Goal: Information Seeking & Learning: Learn about a topic

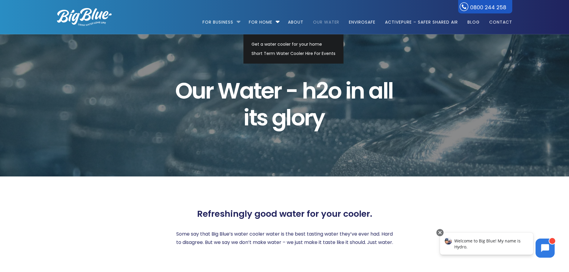
click at [235, 21] on li "For Business Bottled Water Delivery Plumbed in Water Coolers Hot & Cold Water D…" at bounding box center [223, 19] width 41 height 34
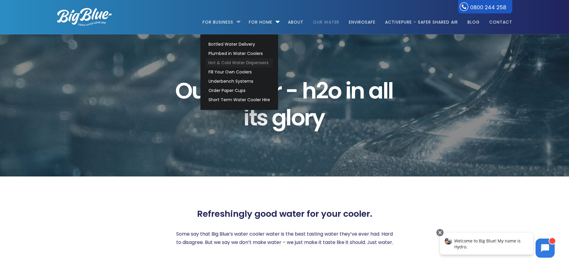
click at [238, 64] on link "Hot & Cold Water Dispensers" at bounding box center [239, 62] width 67 height 9
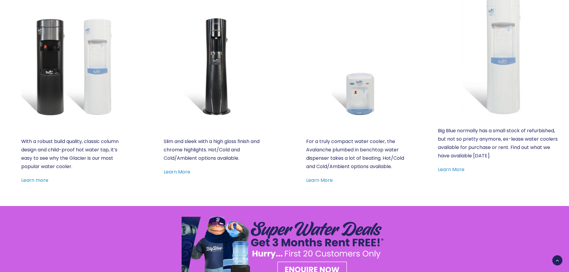
scroll to position [299, 0]
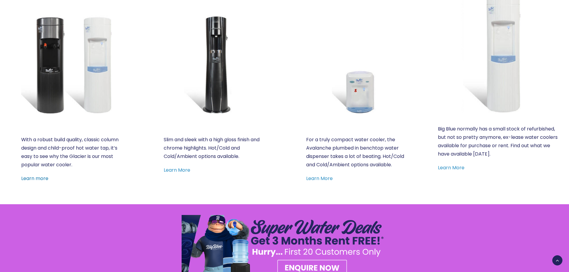
click at [42, 178] on link "Learn more" at bounding box center [34, 178] width 27 height 7
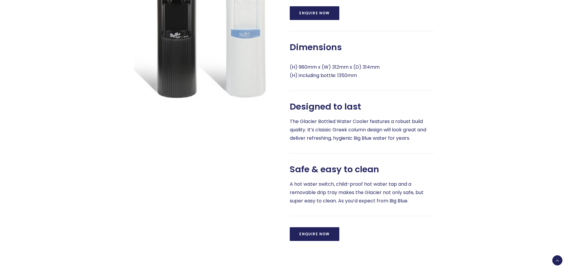
scroll to position [269, 0]
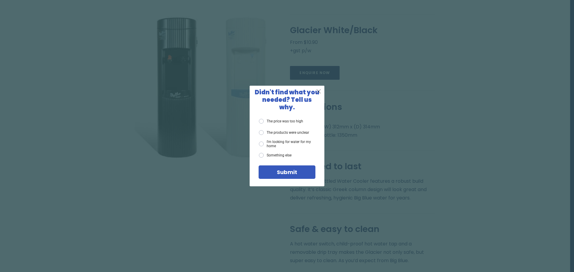
click at [319, 93] on span "X" at bounding box center [318, 91] width 5 height 7
